Goal: Task Accomplishment & Management: Manage account settings

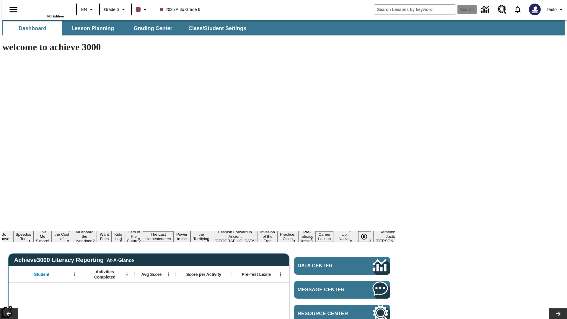
type input "-1"
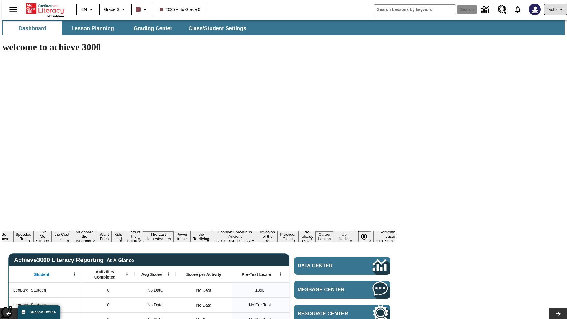
click at [553, 9] on span "Tauto" at bounding box center [552, 9] width 10 height 6
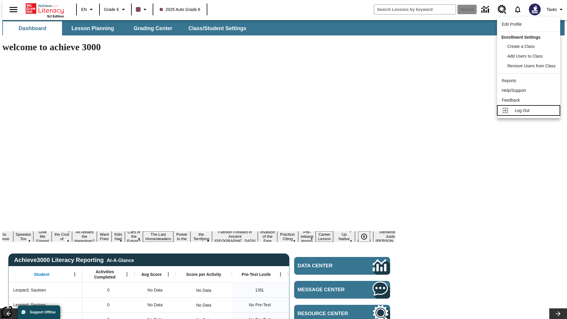
click at [530, 110] on span "Log Out" at bounding box center [522, 110] width 15 height 5
